Goal: Information Seeking & Learning: Learn about a topic

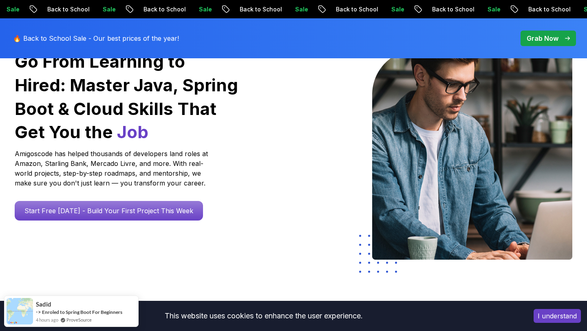
scroll to position [91, 0]
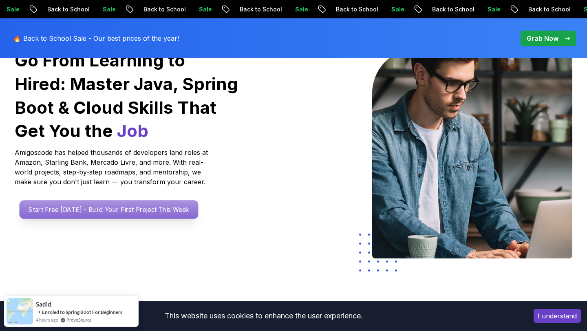
click at [178, 207] on p "Start Free [DATE] - Build Your First Project This Week" at bounding box center [109, 209] width 179 height 19
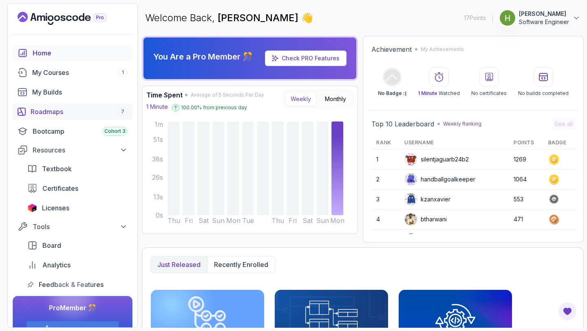
click at [59, 111] on div "Roadmaps 7" at bounding box center [79, 112] width 97 height 10
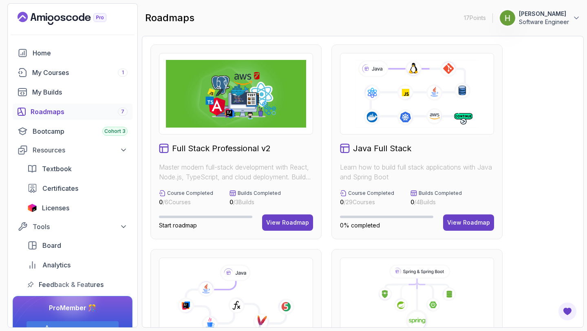
scroll to position [28, 0]
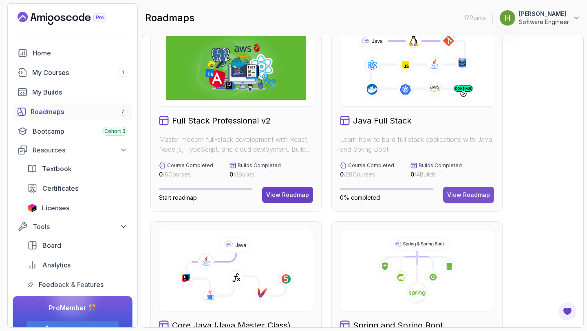
click at [470, 193] on div "View Roadmap" at bounding box center [468, 195] width 43 height 8
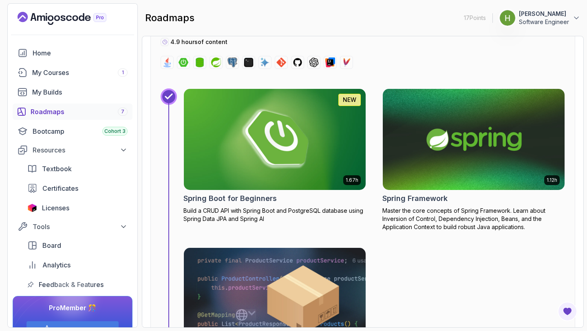
scroll to position [3084, 0]
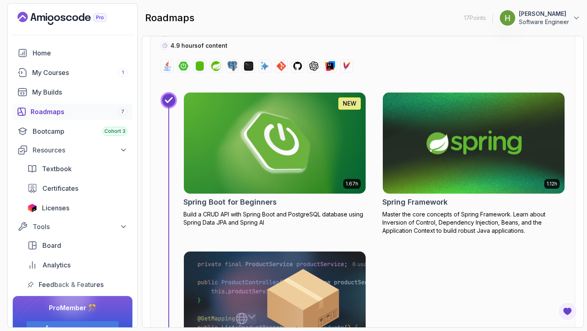
click at [281, 162] on img at bounding box center [274, 143] width 191 height 106
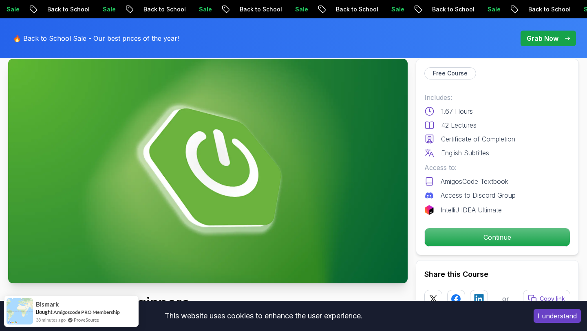
scroll to position [56, 0]
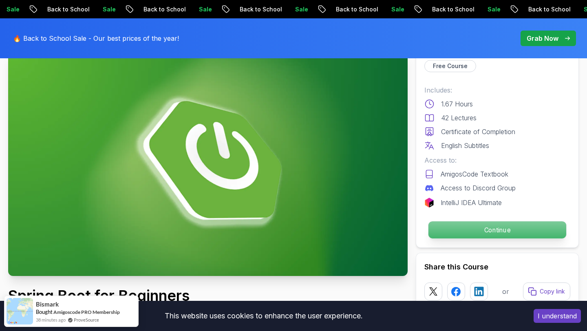
click at [457, 227] on p "Continue" at bounding box center [497, 229] width 138 height 17
